Goal: Find specific page/section: Find specific page/section

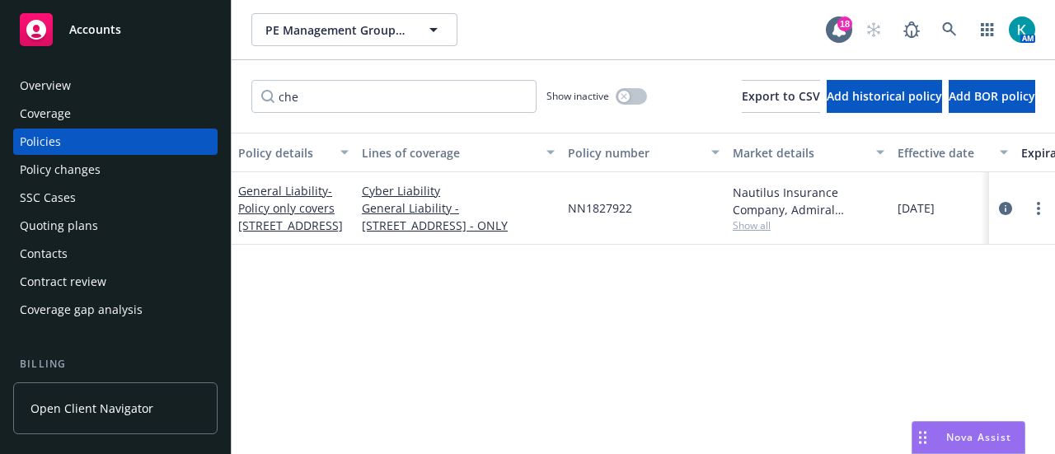
click at [82, 23] on span "Accounts" at bounding box center [95, 29] width 52 height 13
